Goal: Use online tool/utility: Utilize a website feature to perform a specific function

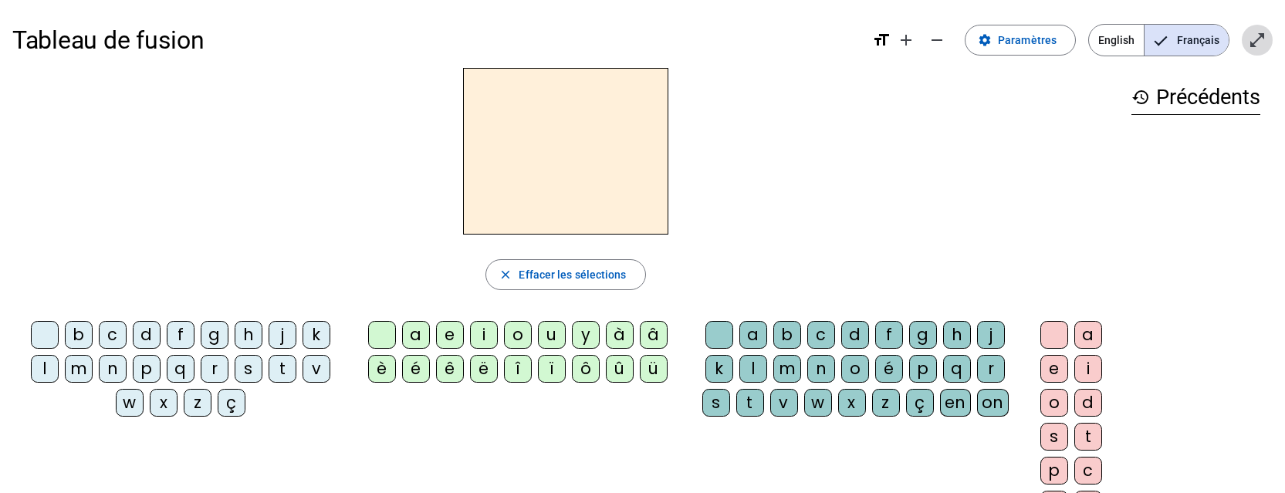
click at [1244, 41] on span "Entrer en plein écran" at bounding box center [1257, 40] width 37 height 37
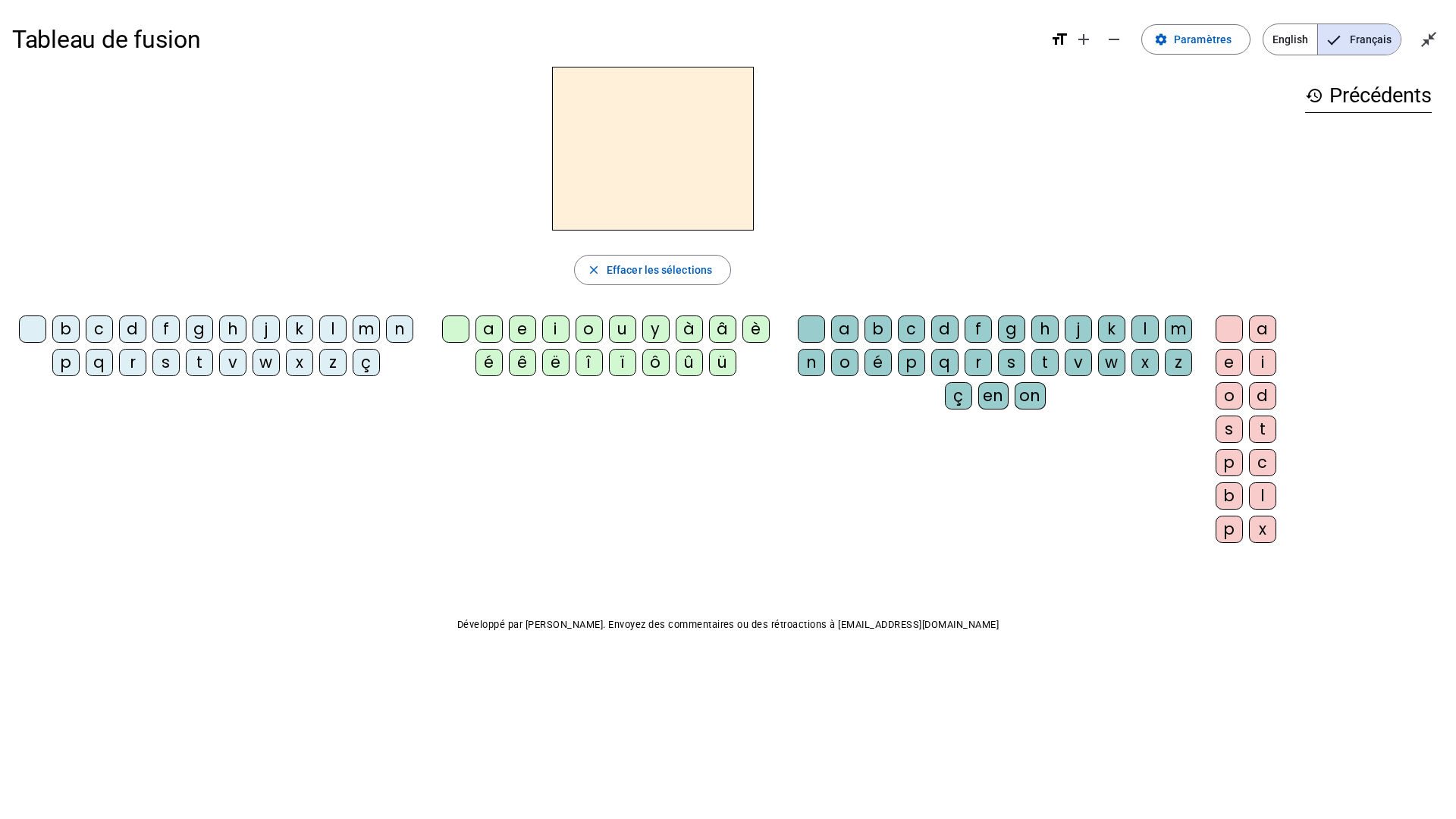
click at [365, 334] on div "m" at bounding box center [366, 329] width 28 height 27
click at [555, 330] on div "i" at bounding box center [556, 329] width 28 height 27
click at [1137, 327] on div "l" at bounding box center [1145, 329] width 28 height 27
click at [170, 369] on div "s" at bounding box center [166, 362] width 28 height 27
click at [801, 330] on div at bounding box center [812, 329] width 28 height 27
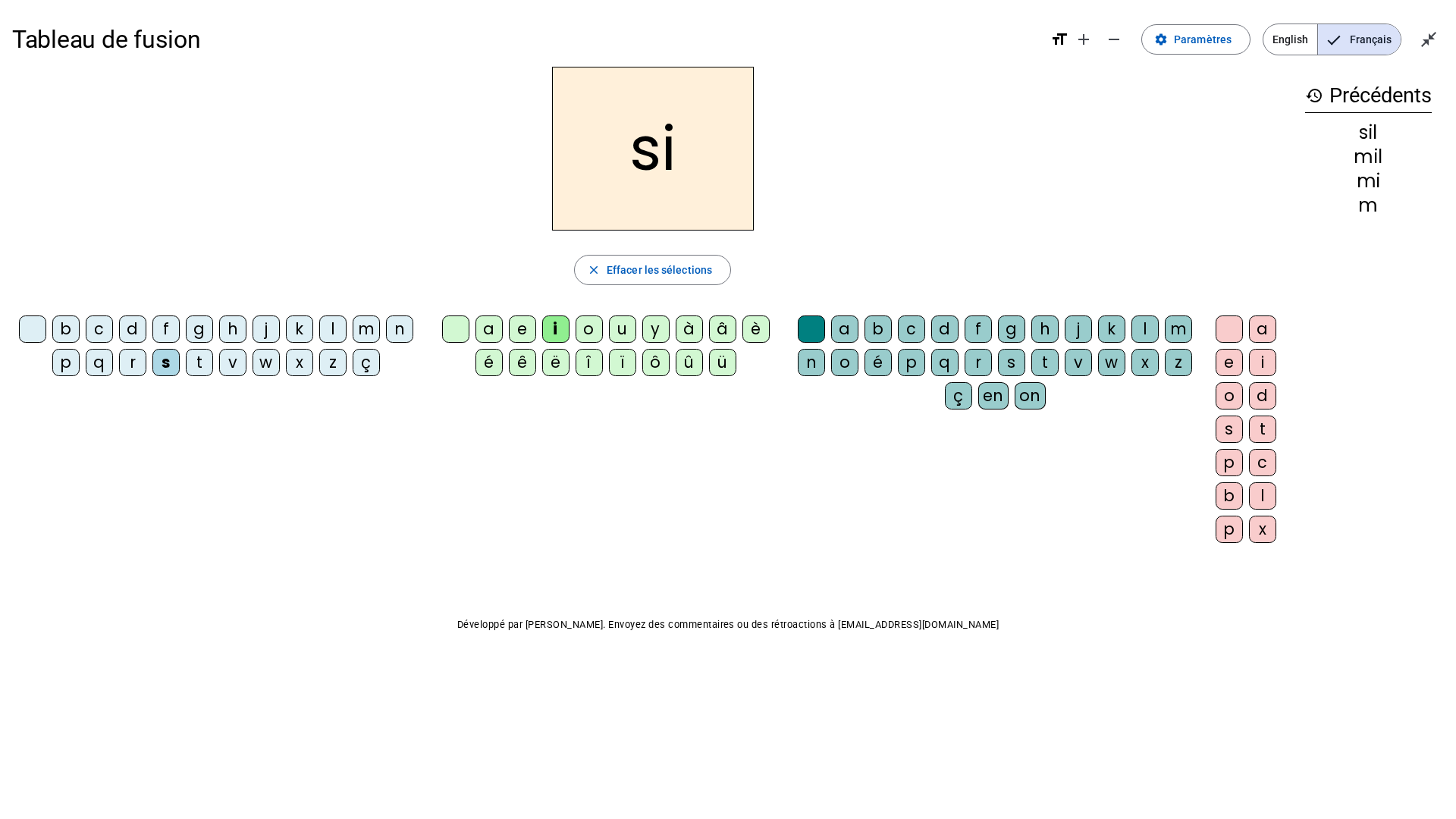
click at [412, 332] on div "n" at bounding box center [400, 329] width 28 height 27
click at [515, 328] on div "e" at bounding box center [523, 329] width 28 height 27
click at [335, 334] on div "l" at bounding box center [333, 329] width 28 height 27
click at [135, 326] on div "d" at bounding box center [133, 329] width 28 height 27
click at [168, 366] on div "s" at bounding box center [166, 362] width 28 height 27
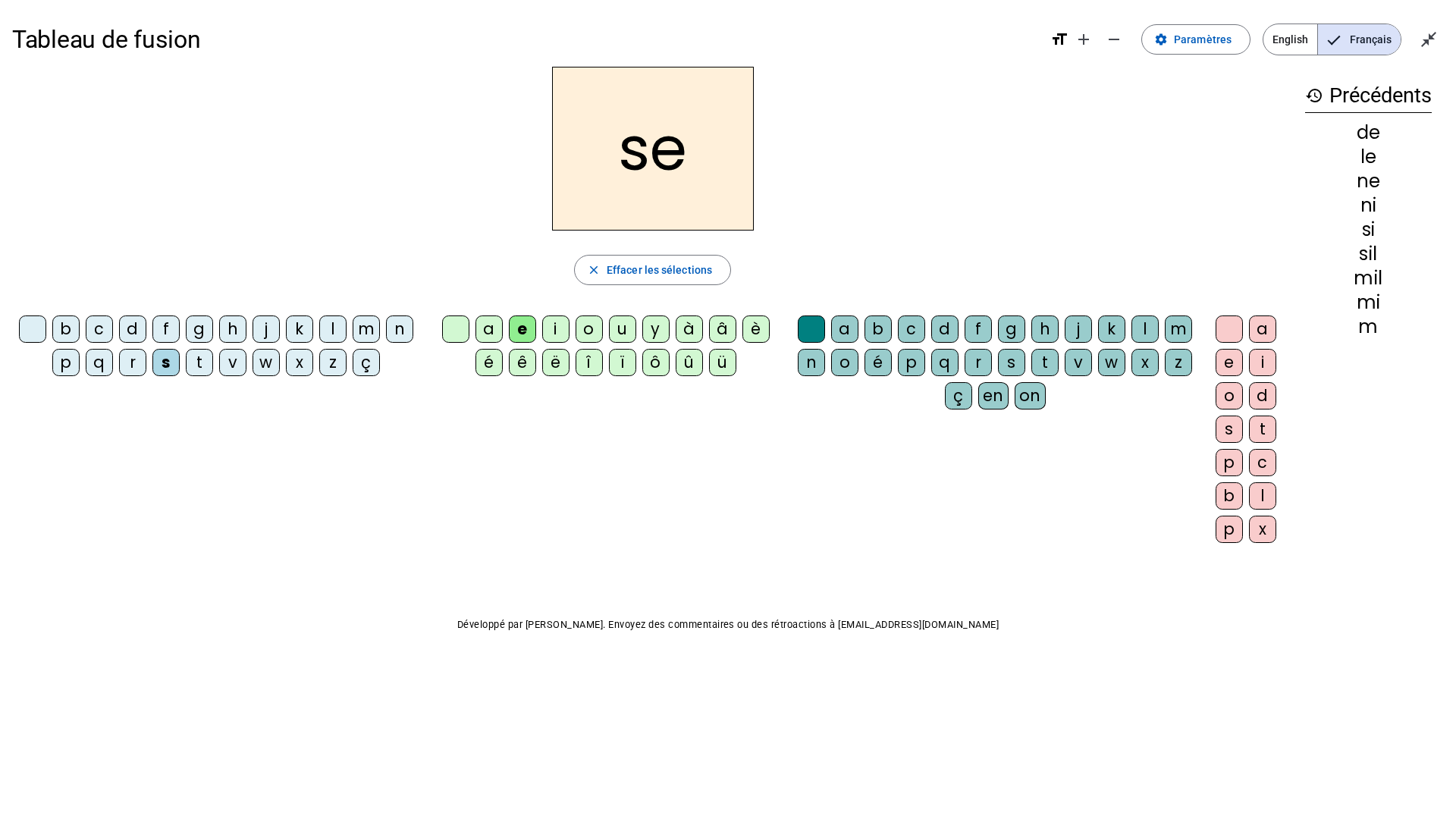
click at [203, 360] on div "t" at bounding box center [199, 362] width 28 height 27
click at [494, 330] on div "a" at bounding box center [489, 329] width 28 height 27
click at [333, 332] on div "l" at bounding box center [333, 329] width 28 height 27
click at [362, 337] on div "m" at bounding box center [366, 329] width 28 height 27
click at [164, 366] on div "s" at bounding box center [166, 362] width 28 height 27
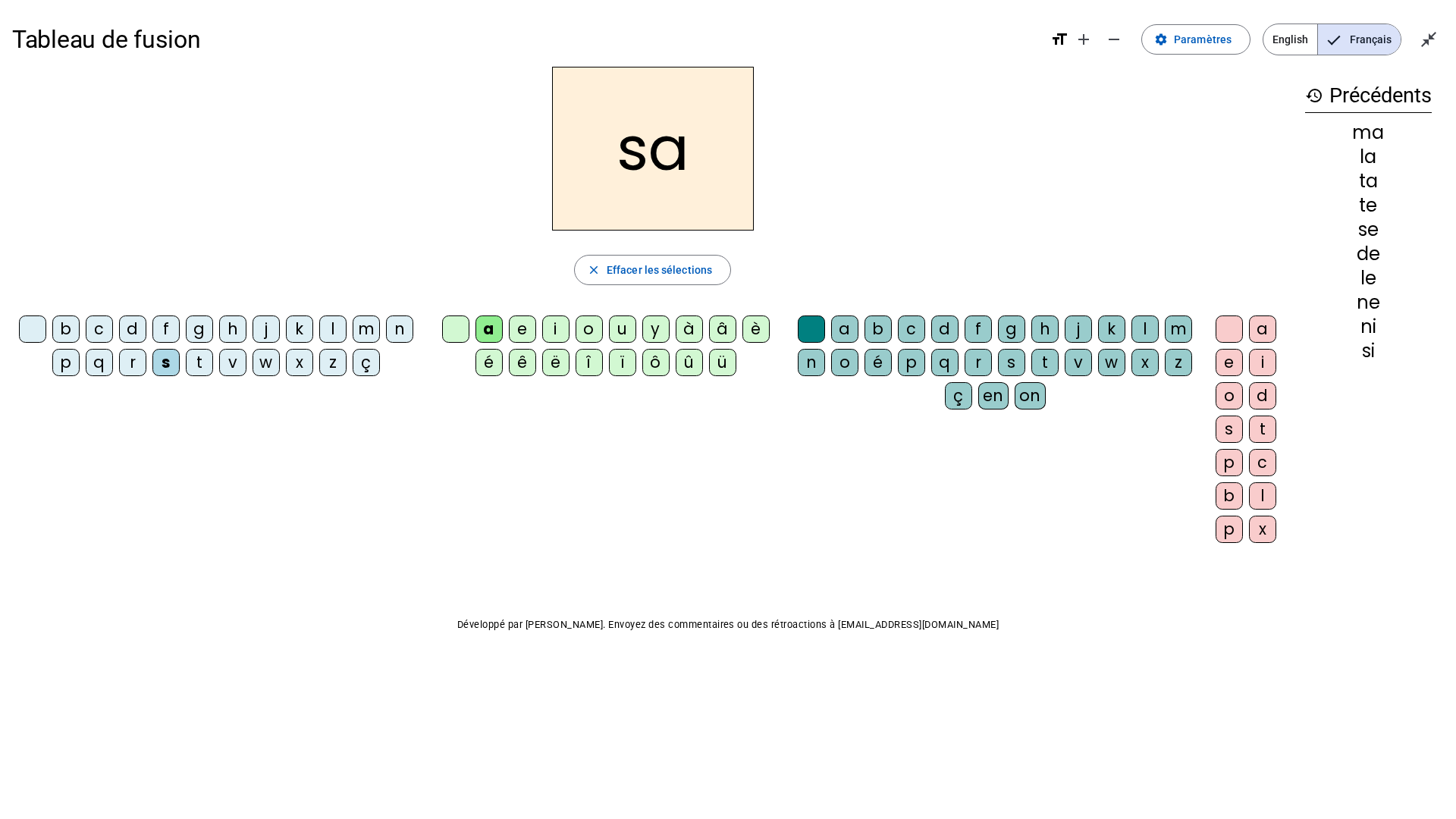
click at [623, 334] on div "u" at bounding box center [623, 329] width 28 height 27
click at [132, 327] on div "d" at bounding box center [133, 329] width 28 height 27
click at [197, 363] on div "t" at bounding box center [199, 362] width 28 height 27
click at [329, 331] on div "l" at bounding box center [333, 329] width 28 height 27
click at [74, 330] on div "b" at bounding box center [66, 329] width 28 height 27
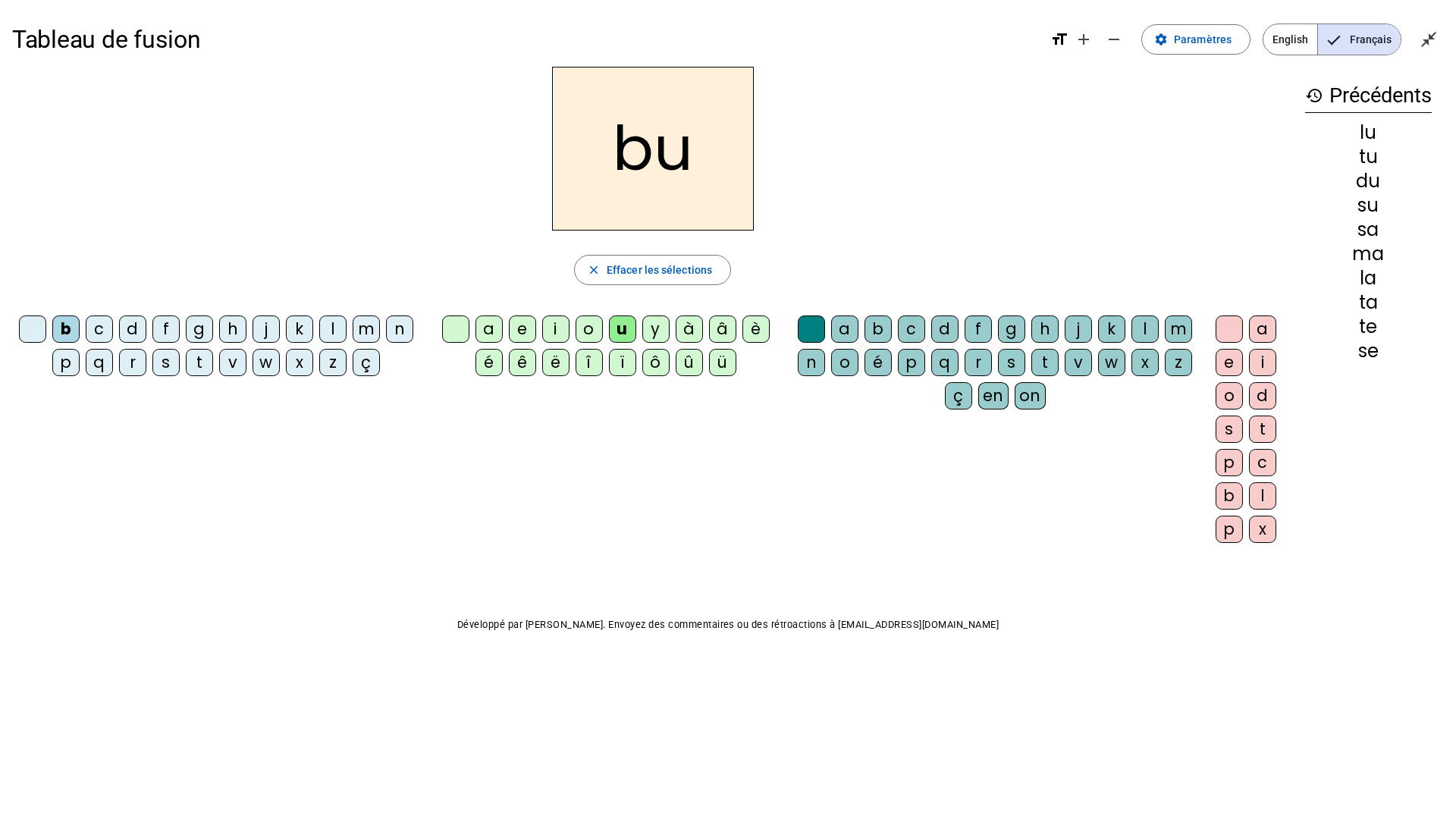
click at [1045, 362] on div "t" at bounding box center [1045, 362] width 28 height 27
